Goal: Task Accomplishment & Management: Manage account settings

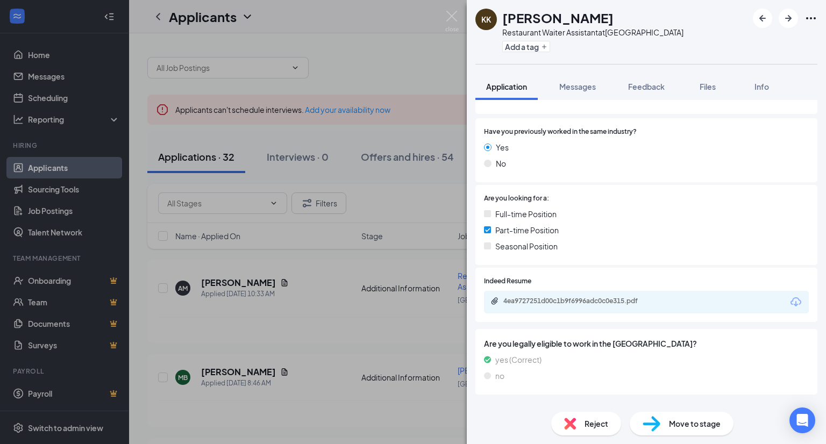
scroll to position [155, 0]
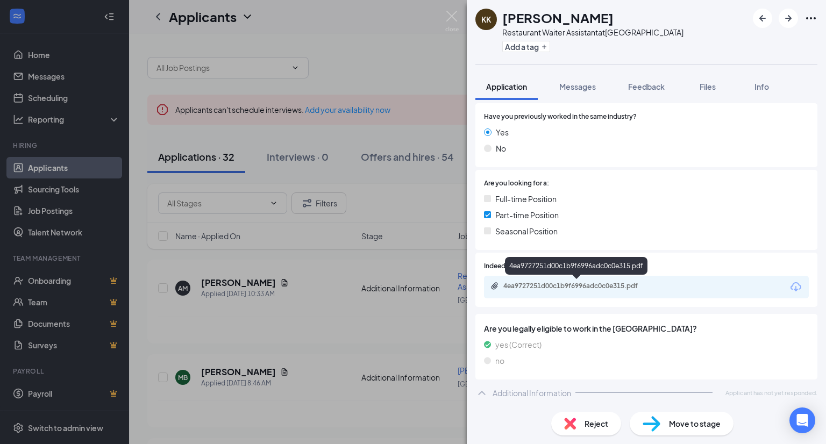
click at [545, 283] on div "4ea9727251d00c1b9f6996adc0c0e315.pdf" at bounding box center [578, 286] width 151 height 9
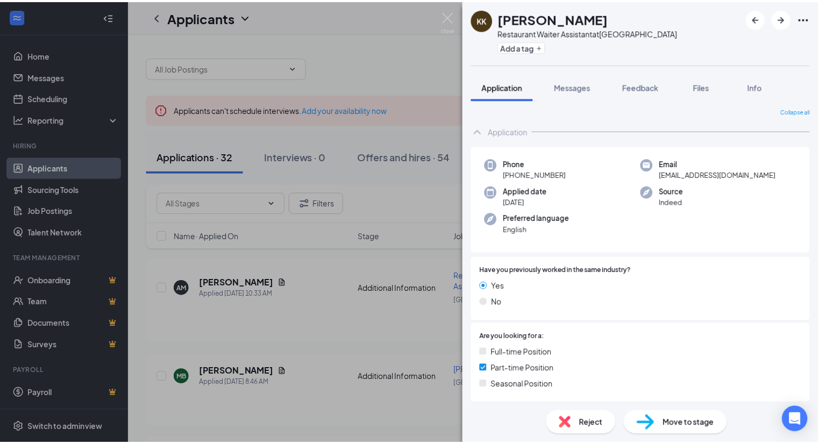
scroll to position [0, 0]
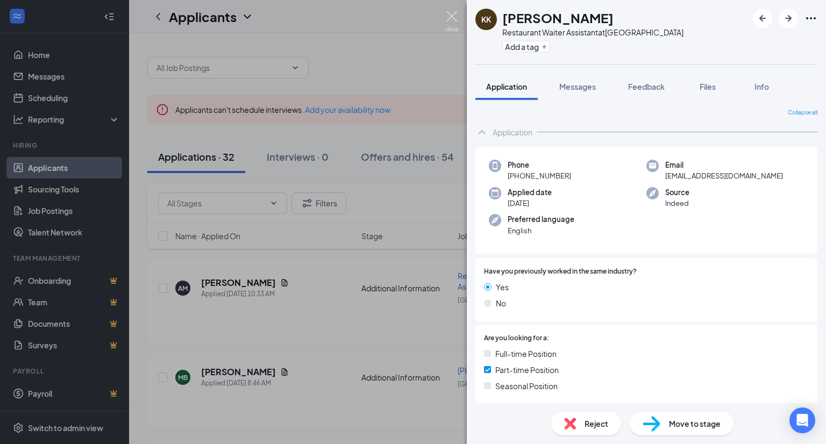
click at [452, 18] on img at bounding box center [451, 21] width 13 height 21
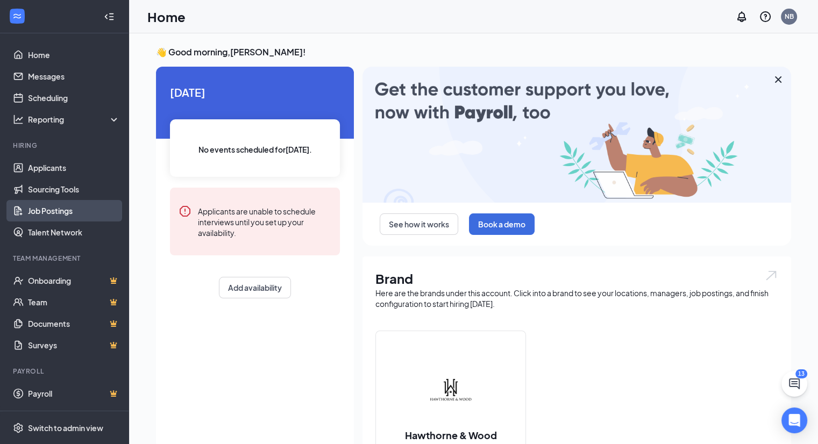
click at [54, 219] on link "Job Postings" at bounding box center [74, 211] width 92 height 22
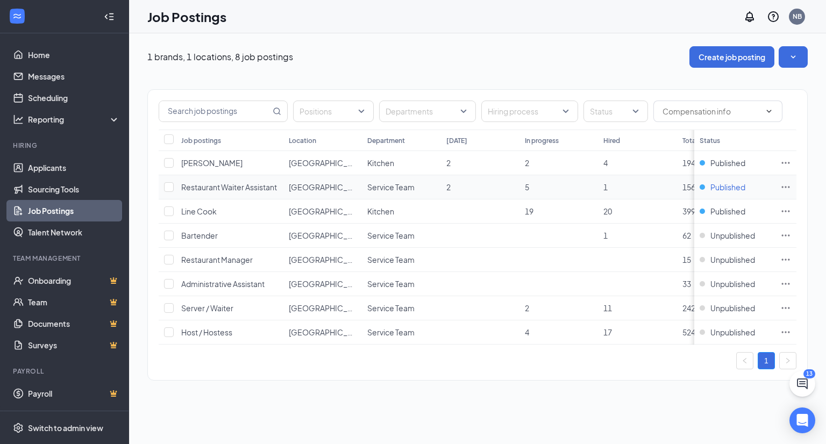
click at [726, 184] on span "Published" at bounding box center [727, 187] width 35 height 11
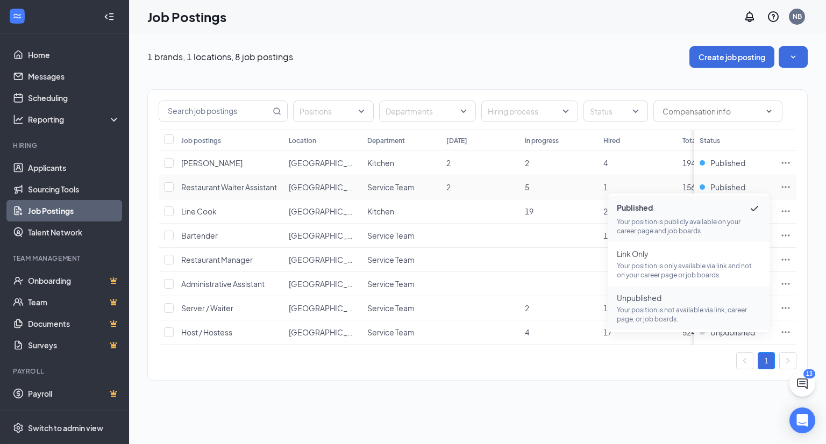
click at [643, 292] on span "Unpublished" at bounding box center [689, 297] width 144 height 11
